Goal: Task Accomplishment & Management: Complete application form

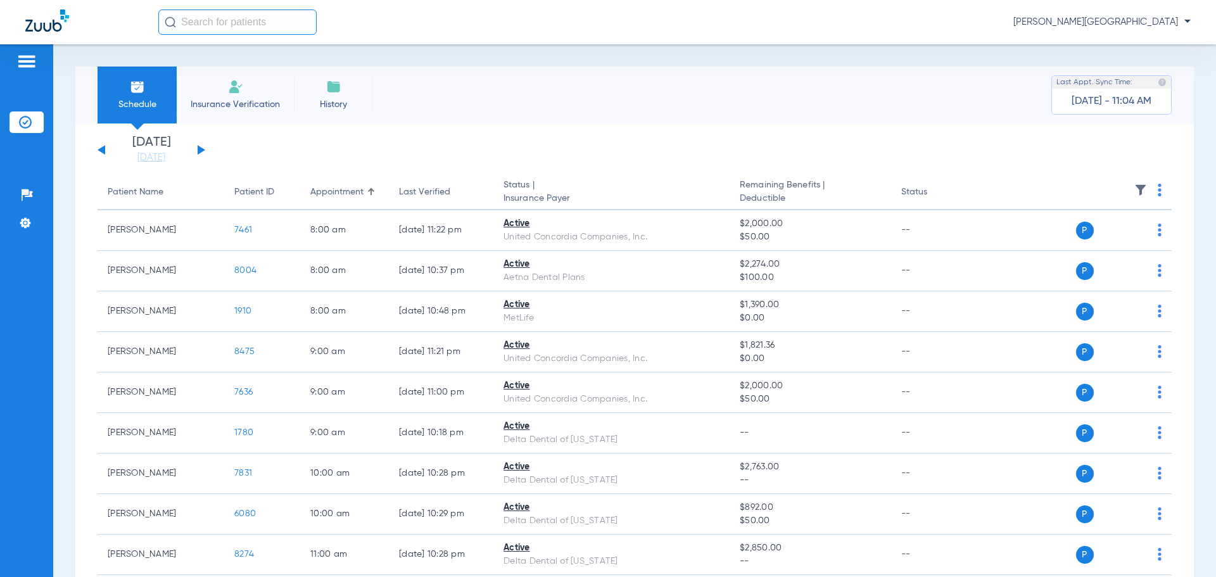
click at [229, 101] on span "Insurance Verification" at bounding box center [235, 104] width 98 height 13
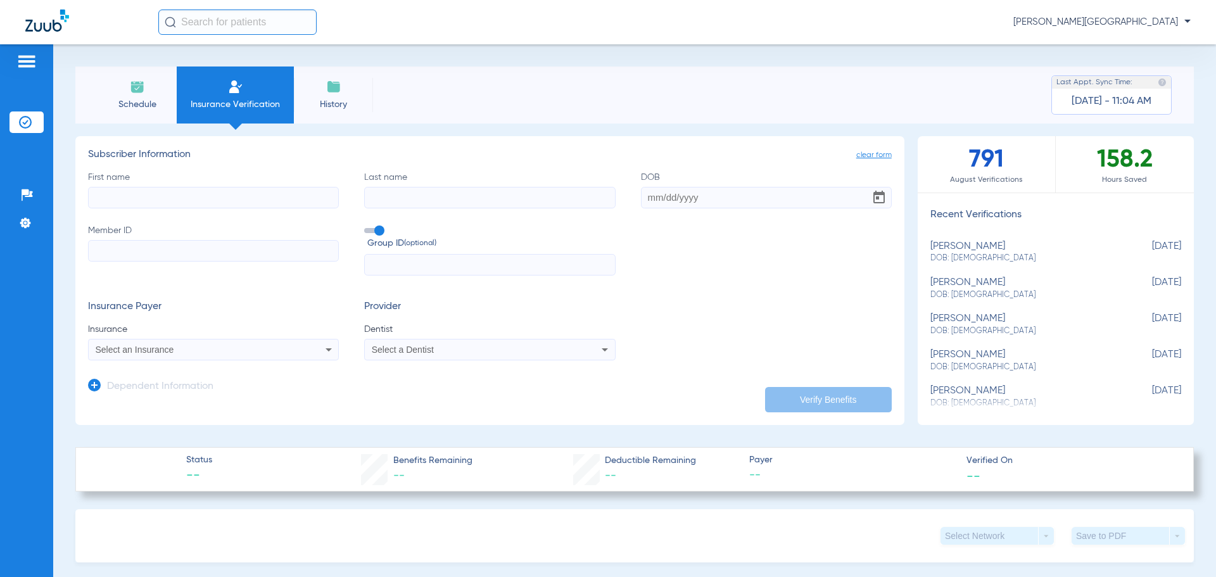
click at [162, 203] on input "First name" at bounding box center [213, 198] width 251 height 22
type input "[PERSON_NAME]"
type input "Parks"
click at [694, 189] on input "DOB" at bounding box center [766, 198] width 251 height 22
type input "[DATE]"
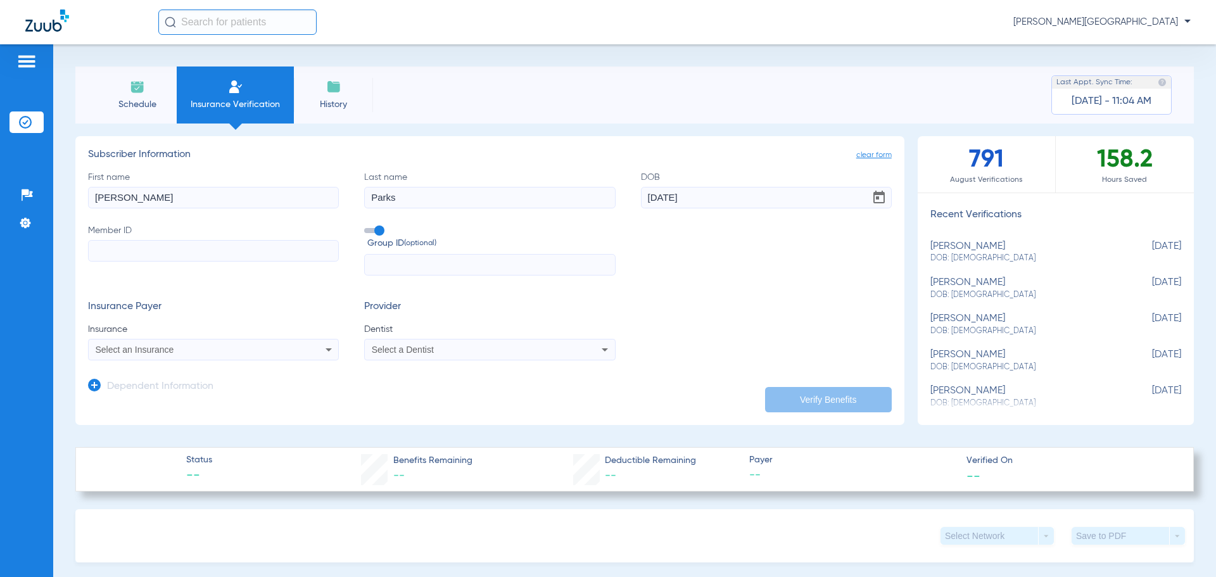
click at [276, 246] on input "Member ID" at bounding box center [213, 251] width 251 height 22
paste input "00183644658"
type input "00183644658"
click at [324, 345] on icon at bounding box center [328, 349] width 15 height 15
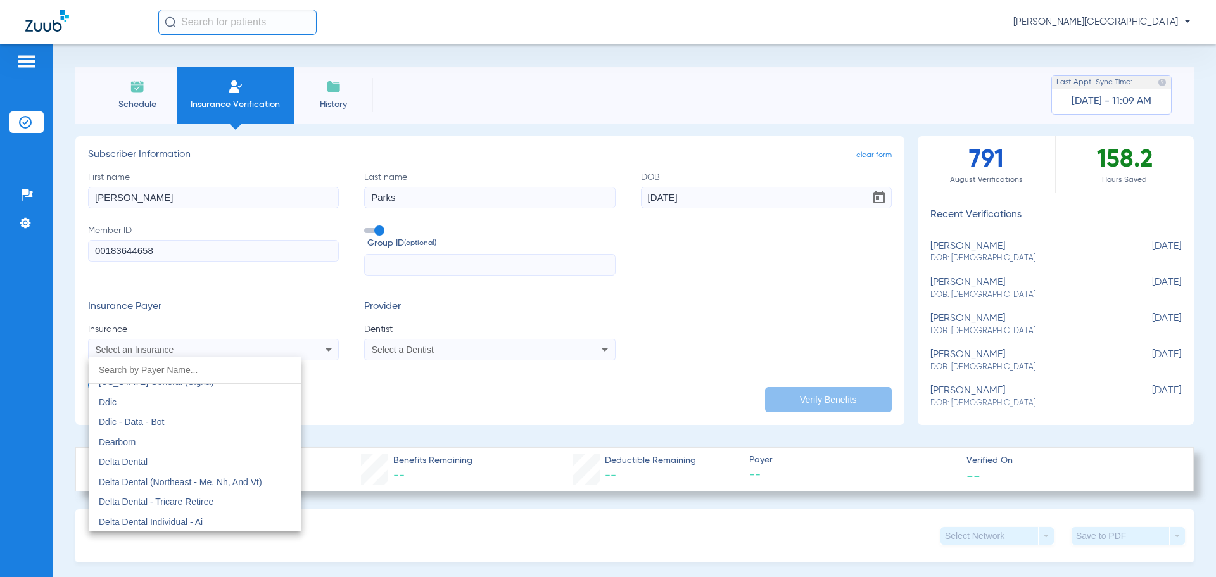
scroll to position [2027, 0]
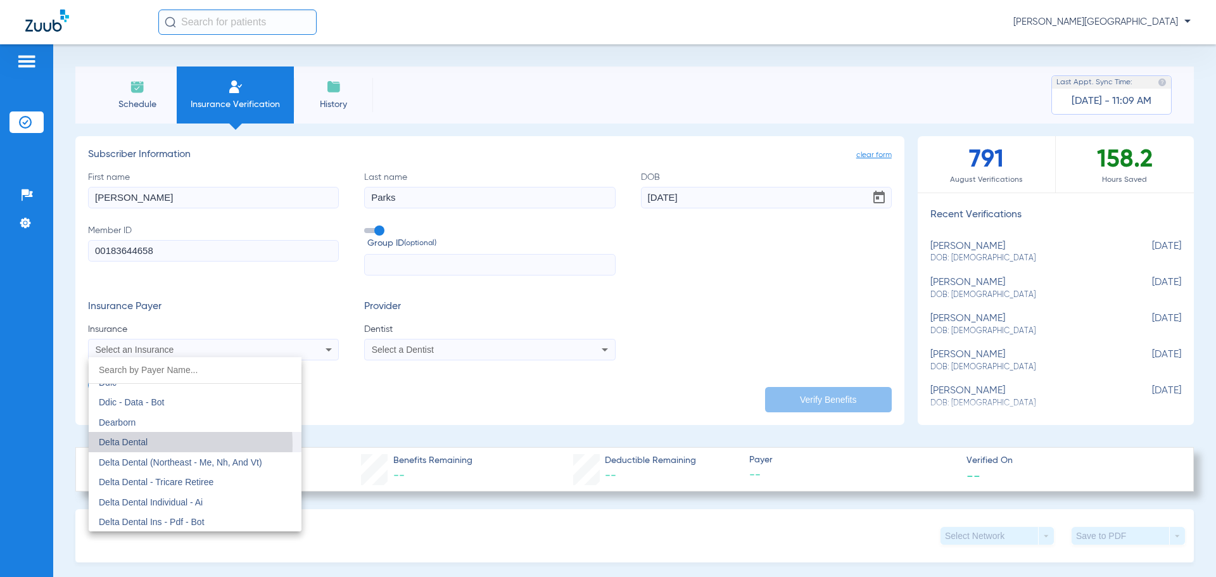
click at [124, 445] on span "Delta Dental" at bounding box center [123, 442] width 49 height 10
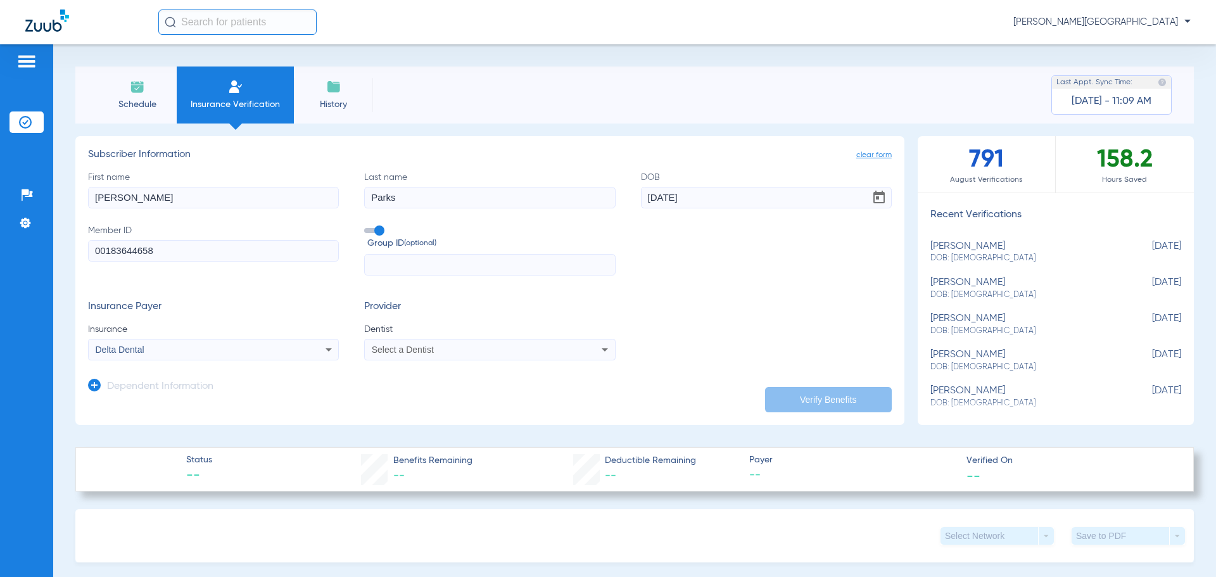
click at [597, 348] on icon at bounding box center [604, 349] width 15 height 15
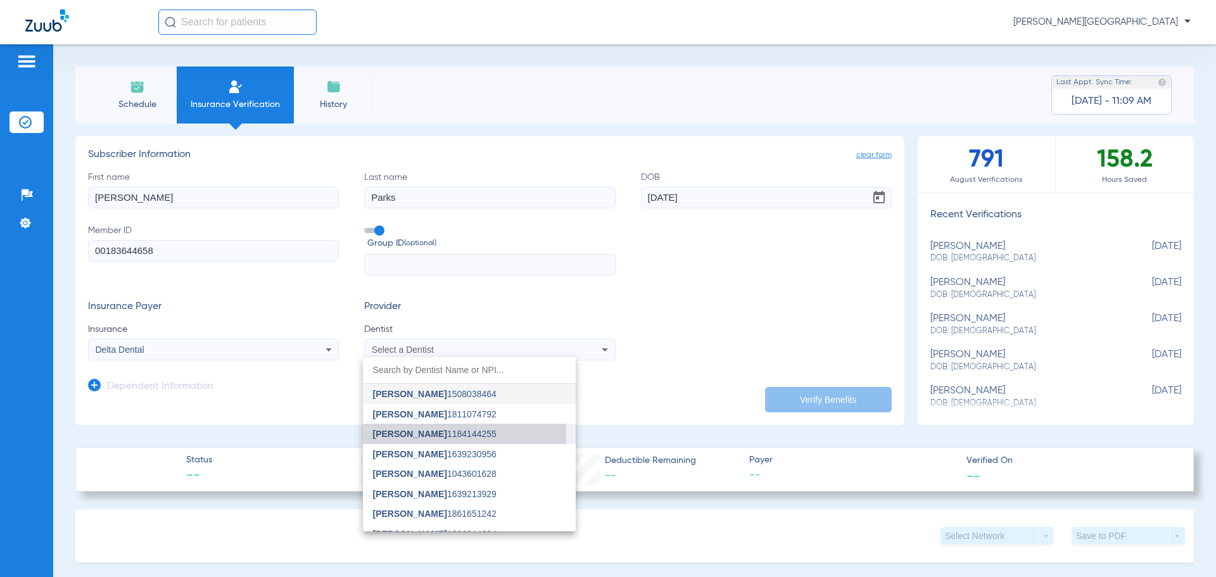
click at [391, 436] on span "[PERSON_NAME]" at bounding box center [410, 434] width 74 height 10
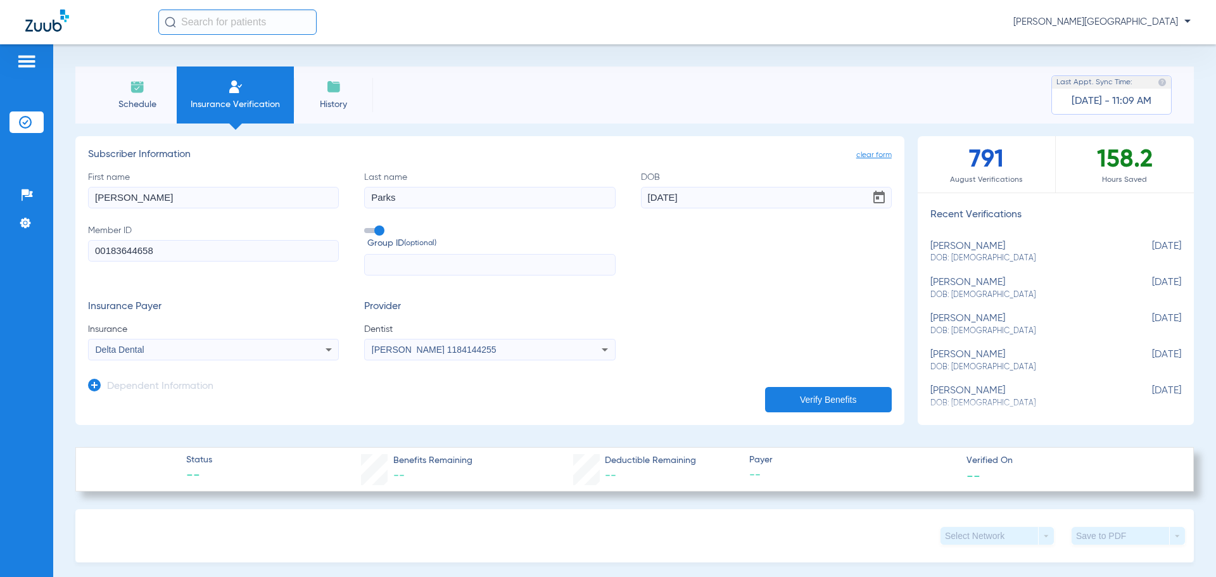
click at [827, 399] on button "Verify Benefits" at bounding box center [828, 399] width 127 height 25
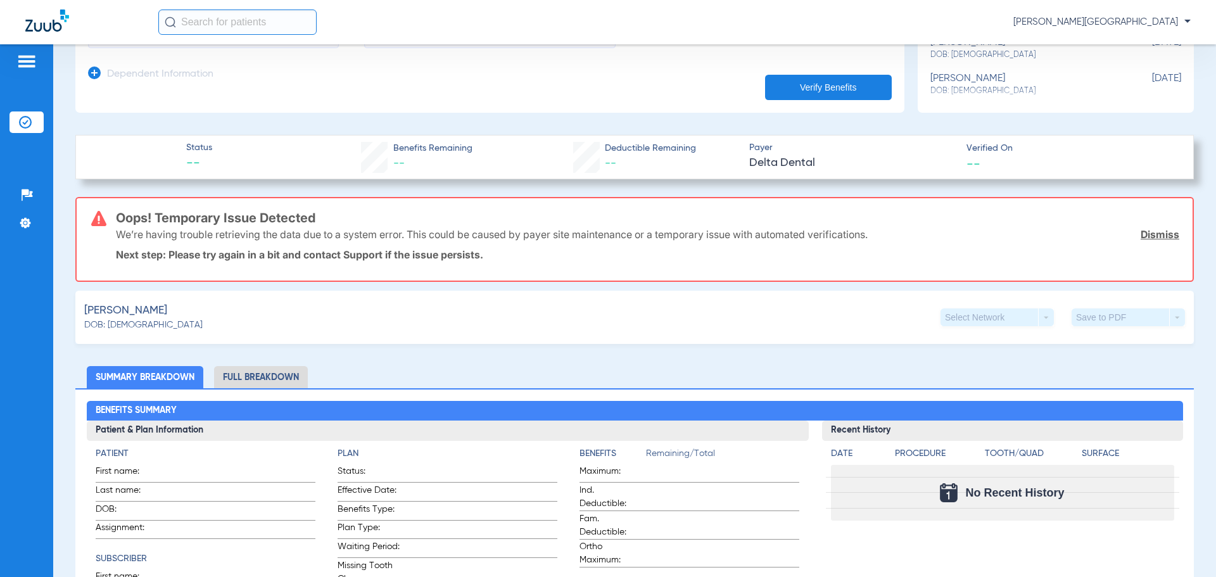
scroll to position [317, 0]
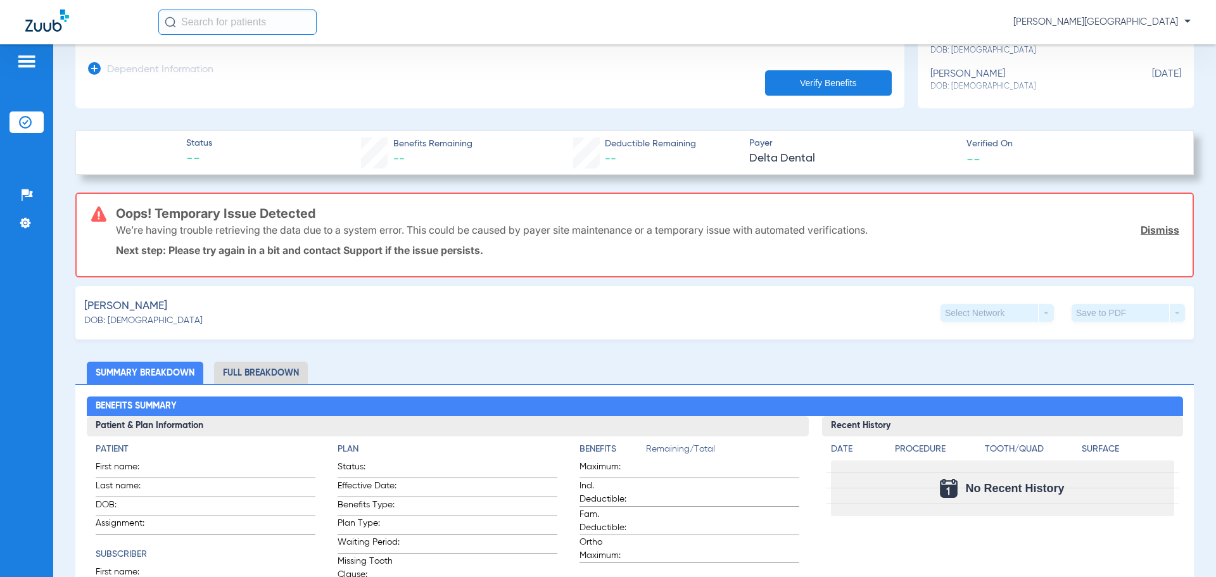
click at [838, 79] on button "Verify Benefits" at bounding box center [828, 82] width 127 height 25
